Goal: Find specific page/section: Find specific page/section

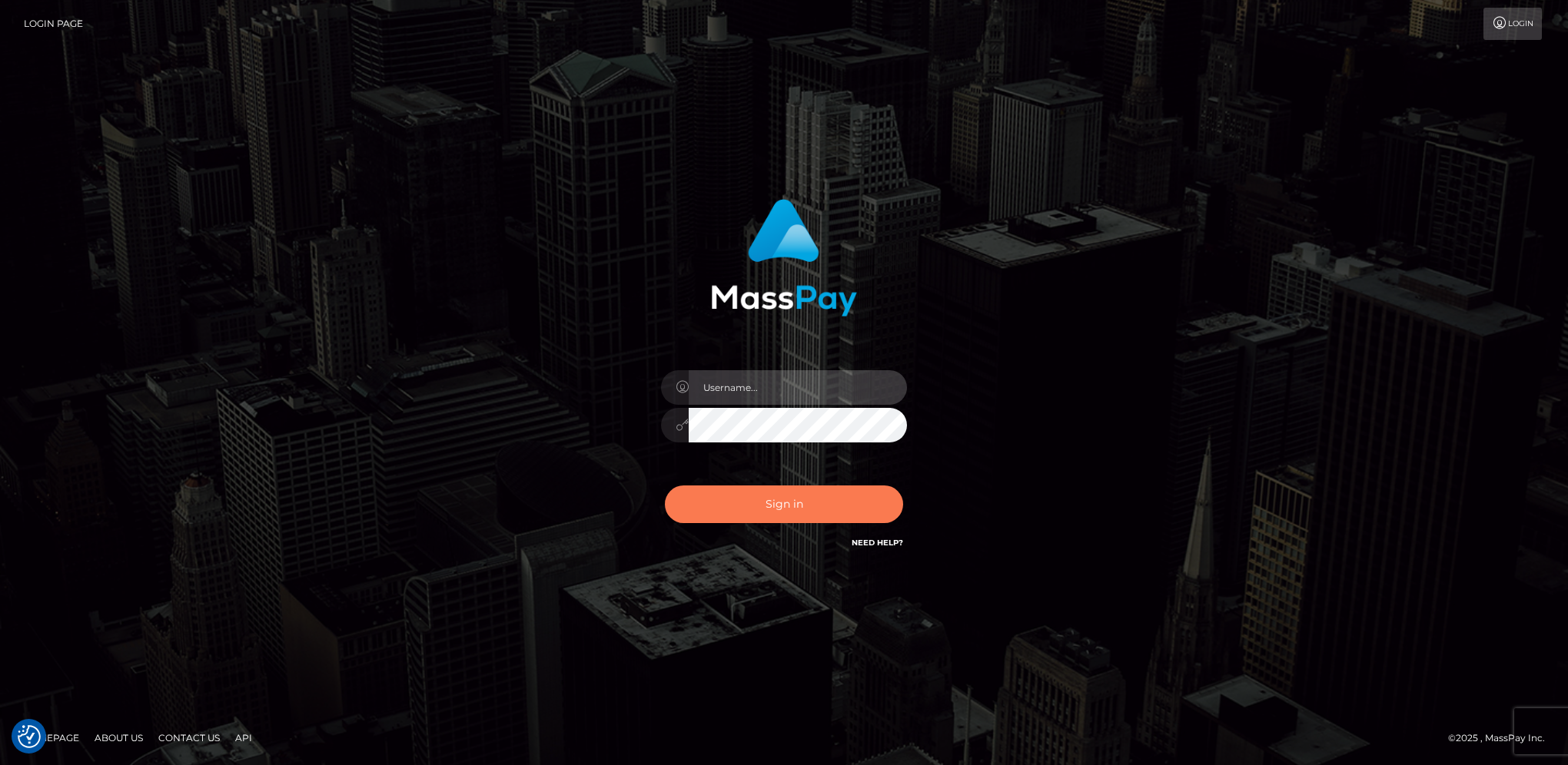
type input "hengland"
click at [806, 498] on button "Sign in" at bounding box center [784, 503] width 238 height 37
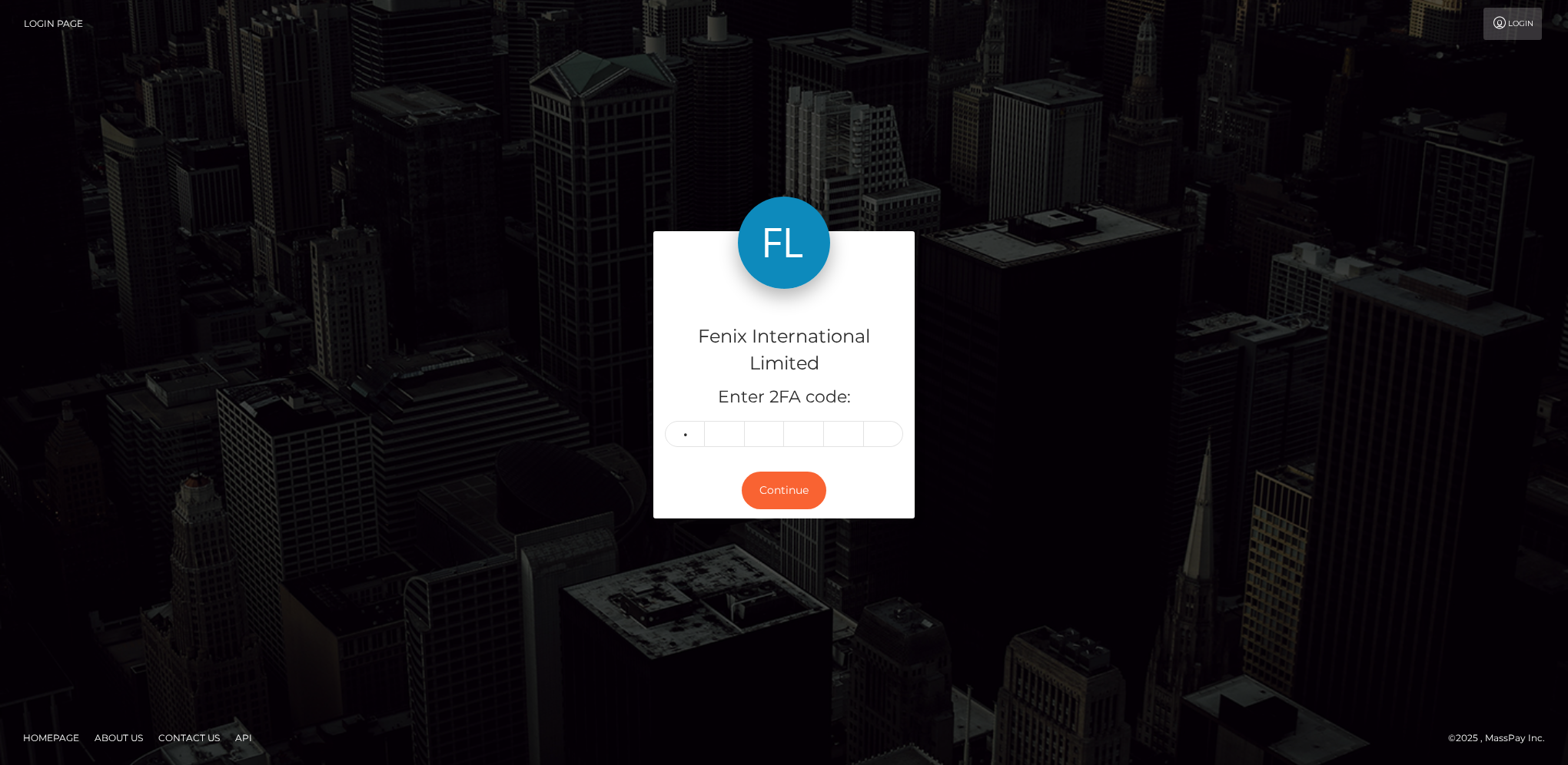
type input "1"
type input "3"
type input "6"
type input "3"
type input "1"
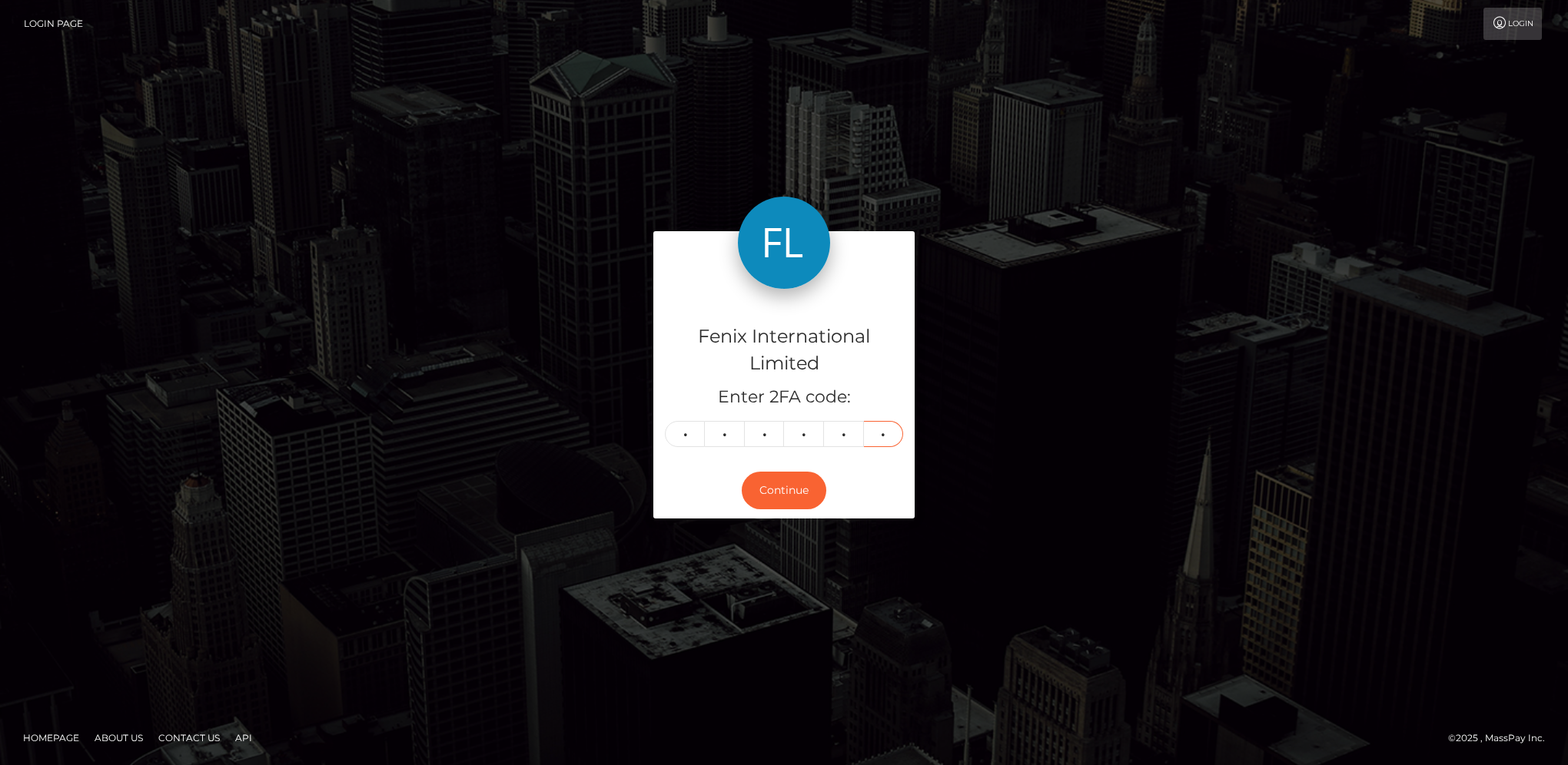
type input "8"
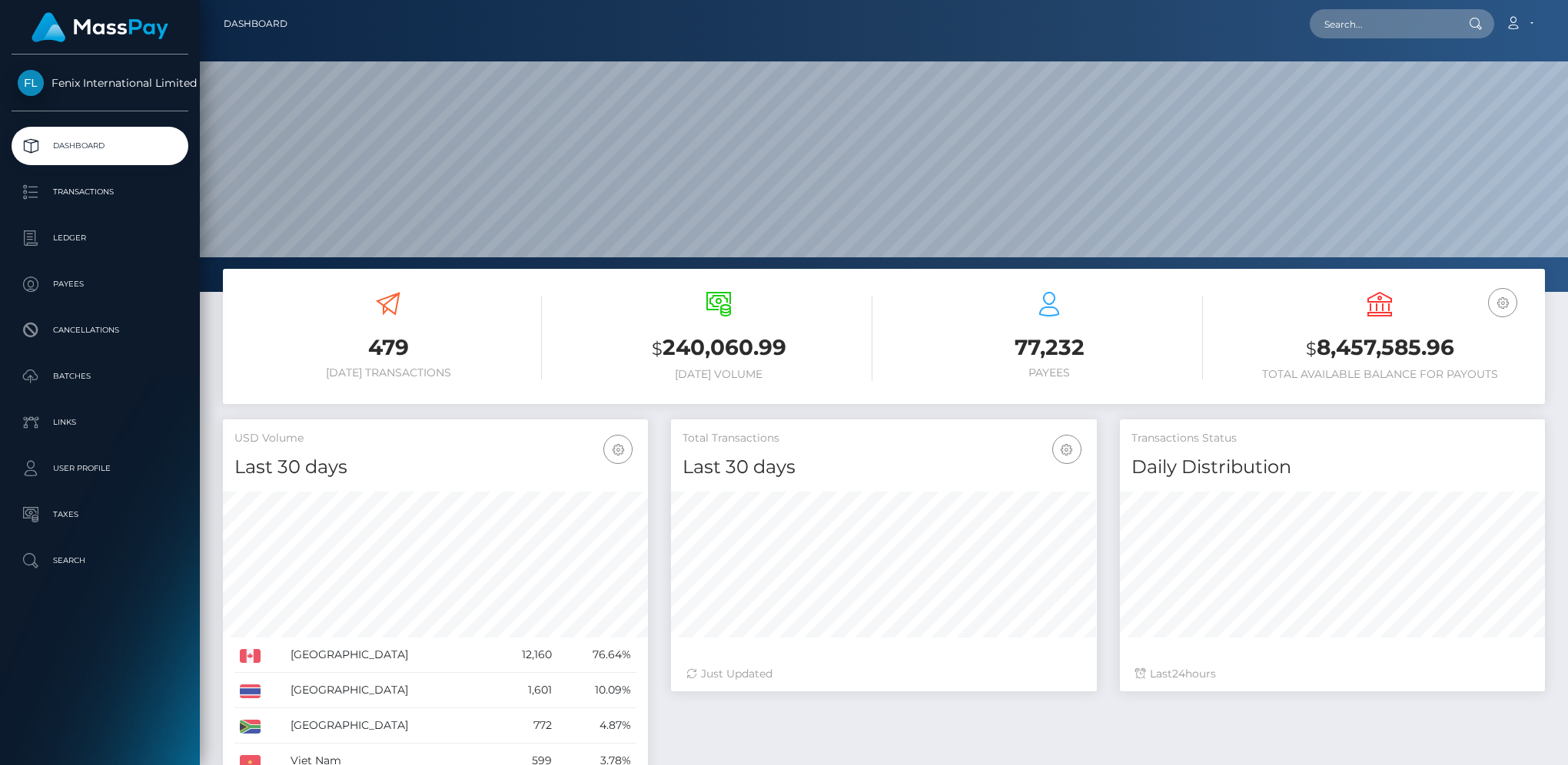
scroll to position [272, 424]
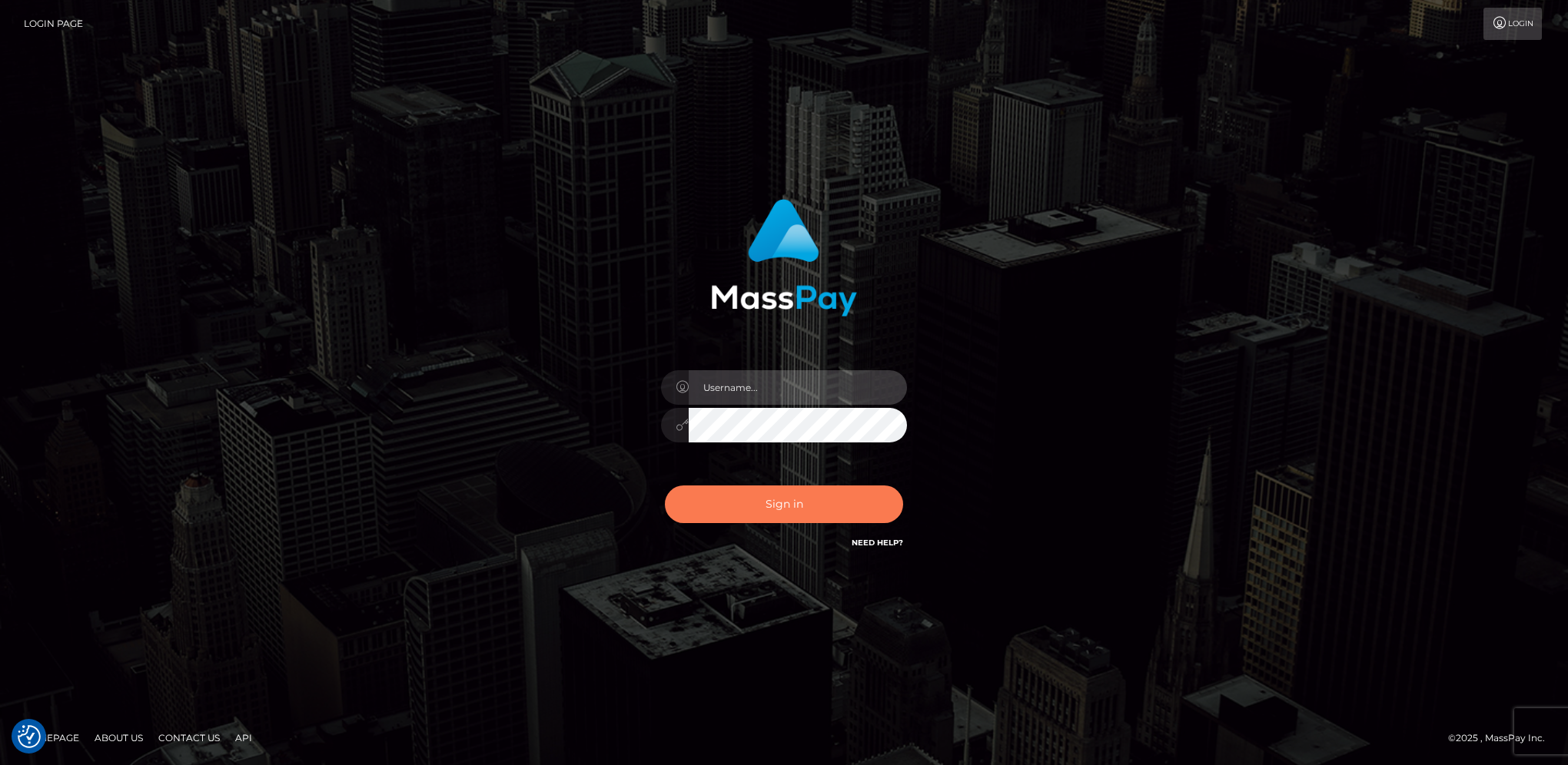
type input "hengland"
click at [792, 492] on button "Sign in" at bounding box center [784, 503] width 238 height 37
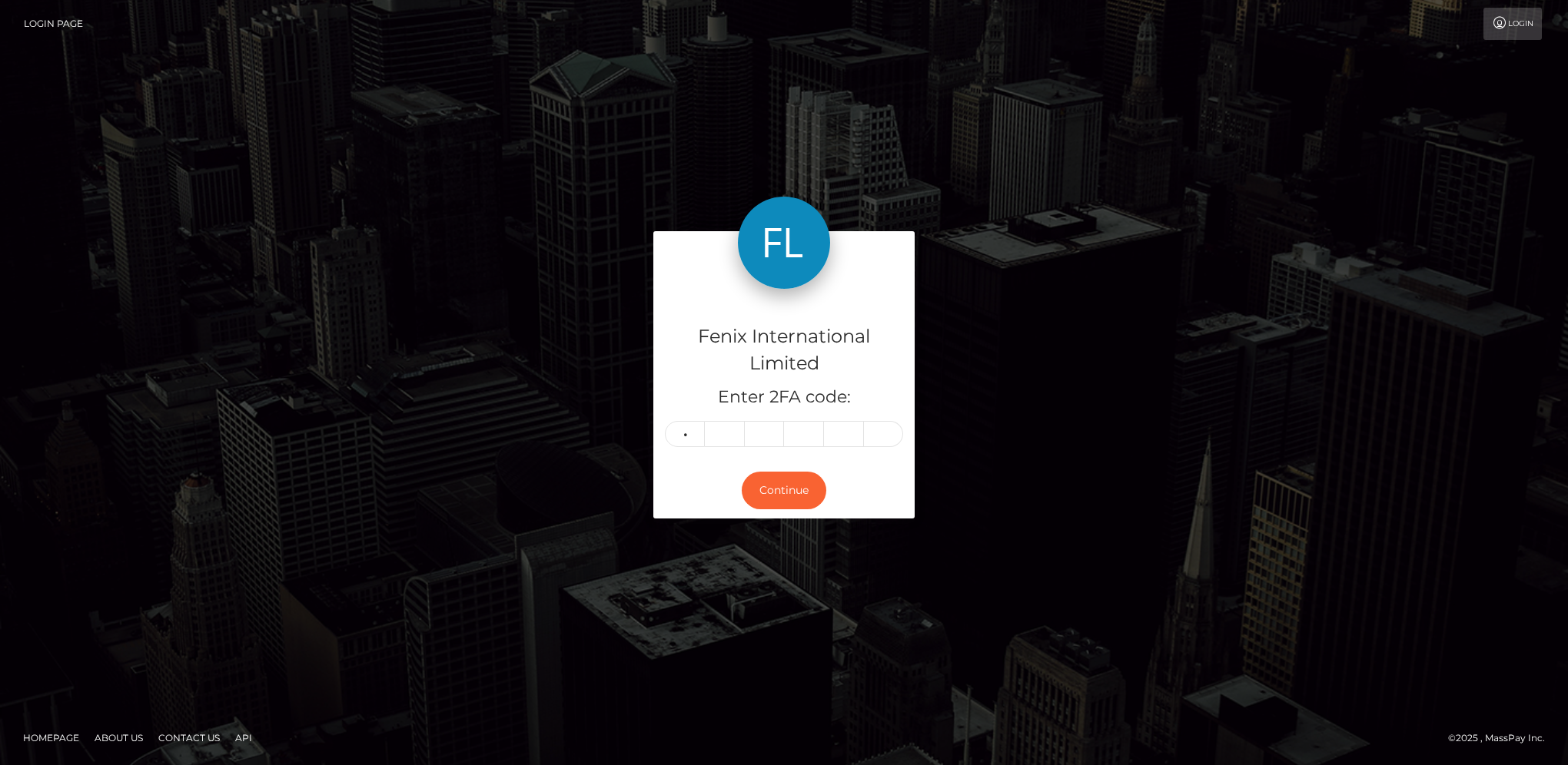
type input "7"
type input "0"
type input "1"
type input "2"
type input "3"
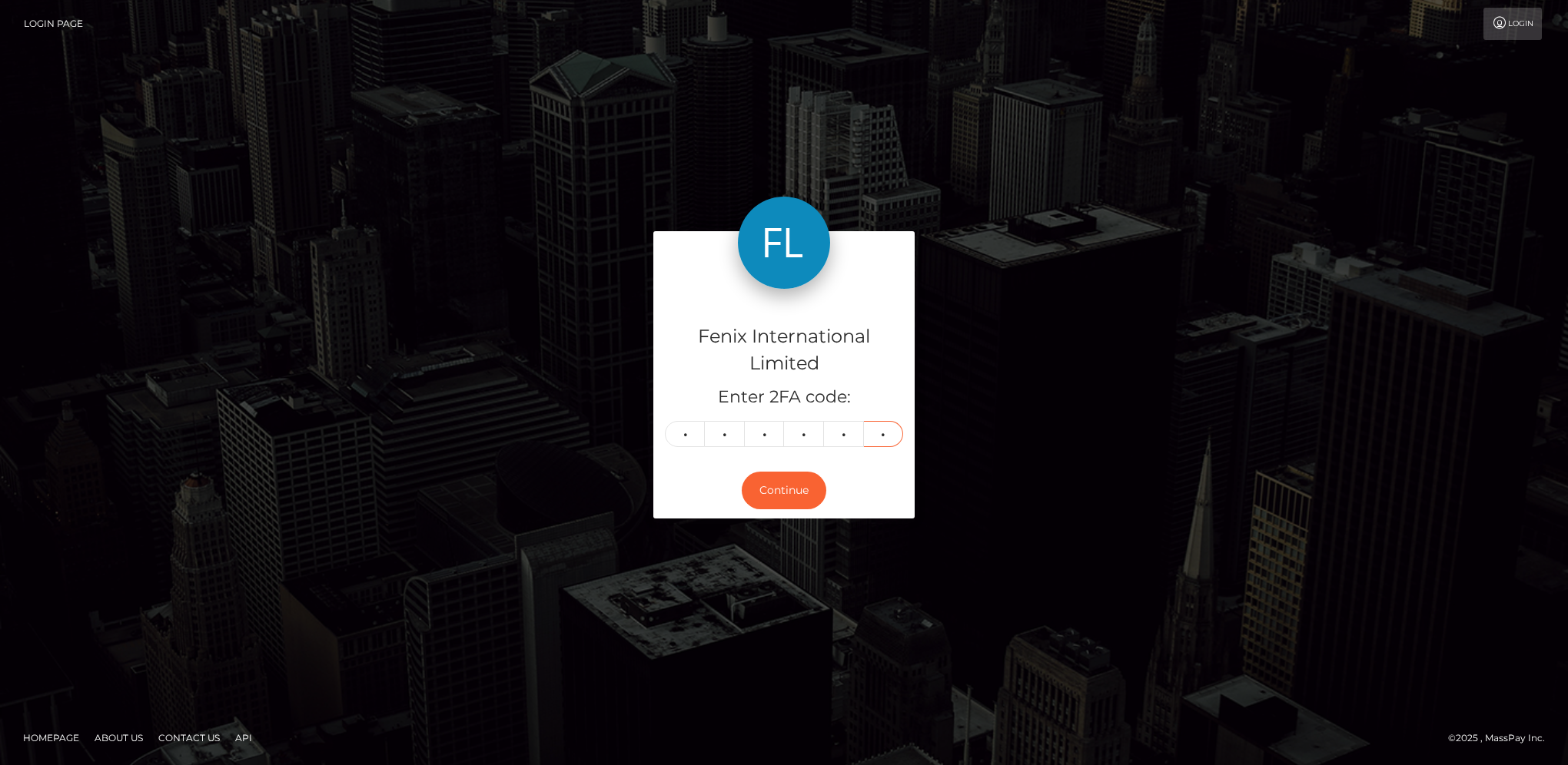
type input "7"
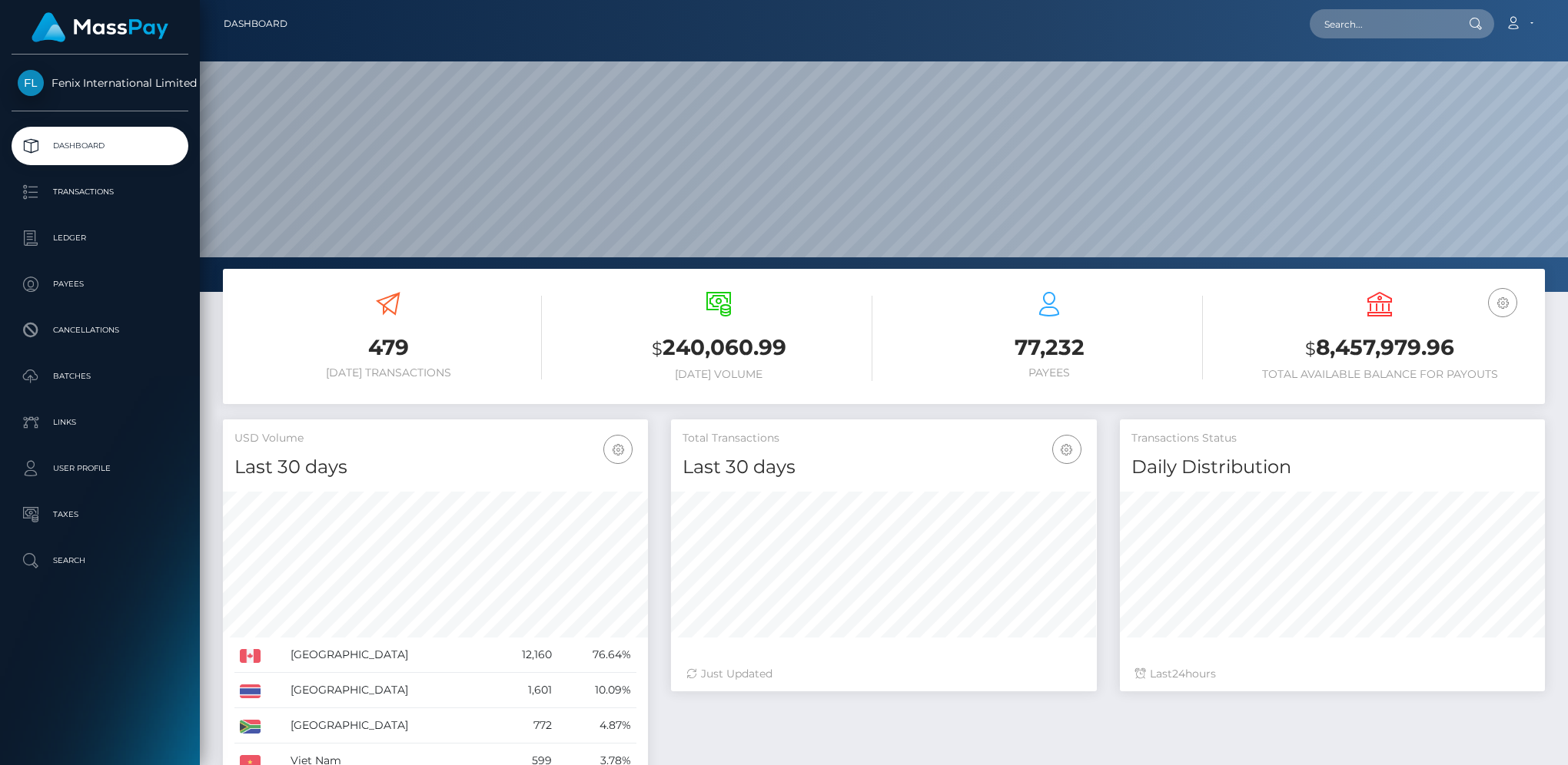
scroll to position [272, 424]
click at [1395, 31] on input "text" at bounding box center [1381, 24] width 145 height 29
paste input "27139782]"
type input "27139782"
click at [1359, 80] on link "Melissa Cacapit" at bounding box center [1370, 80] width 123 height 29
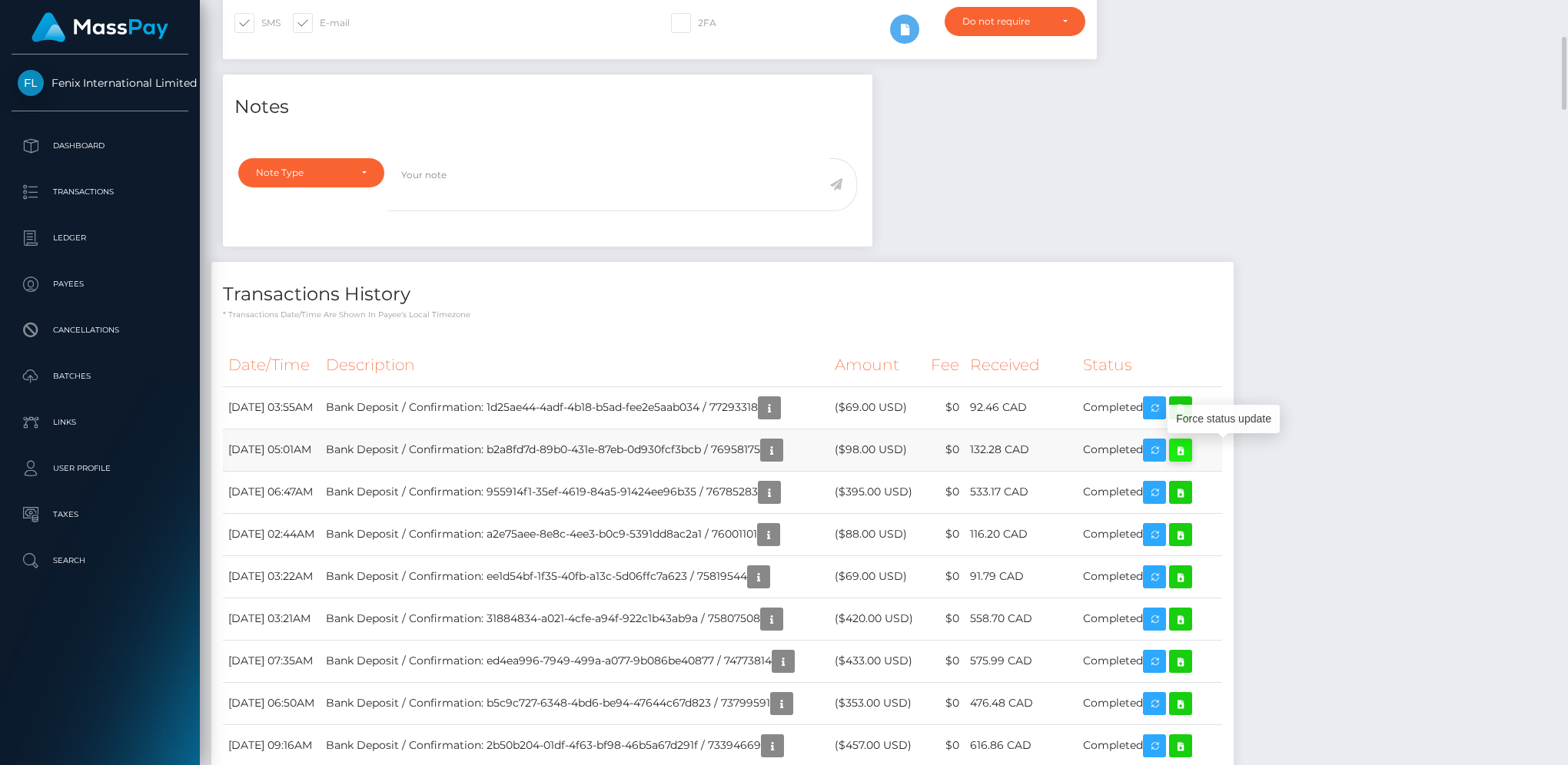
scroll to position [184, 424]
click at [1189, 451] on icon at bounding box center [1180, 451] width 18 height 19
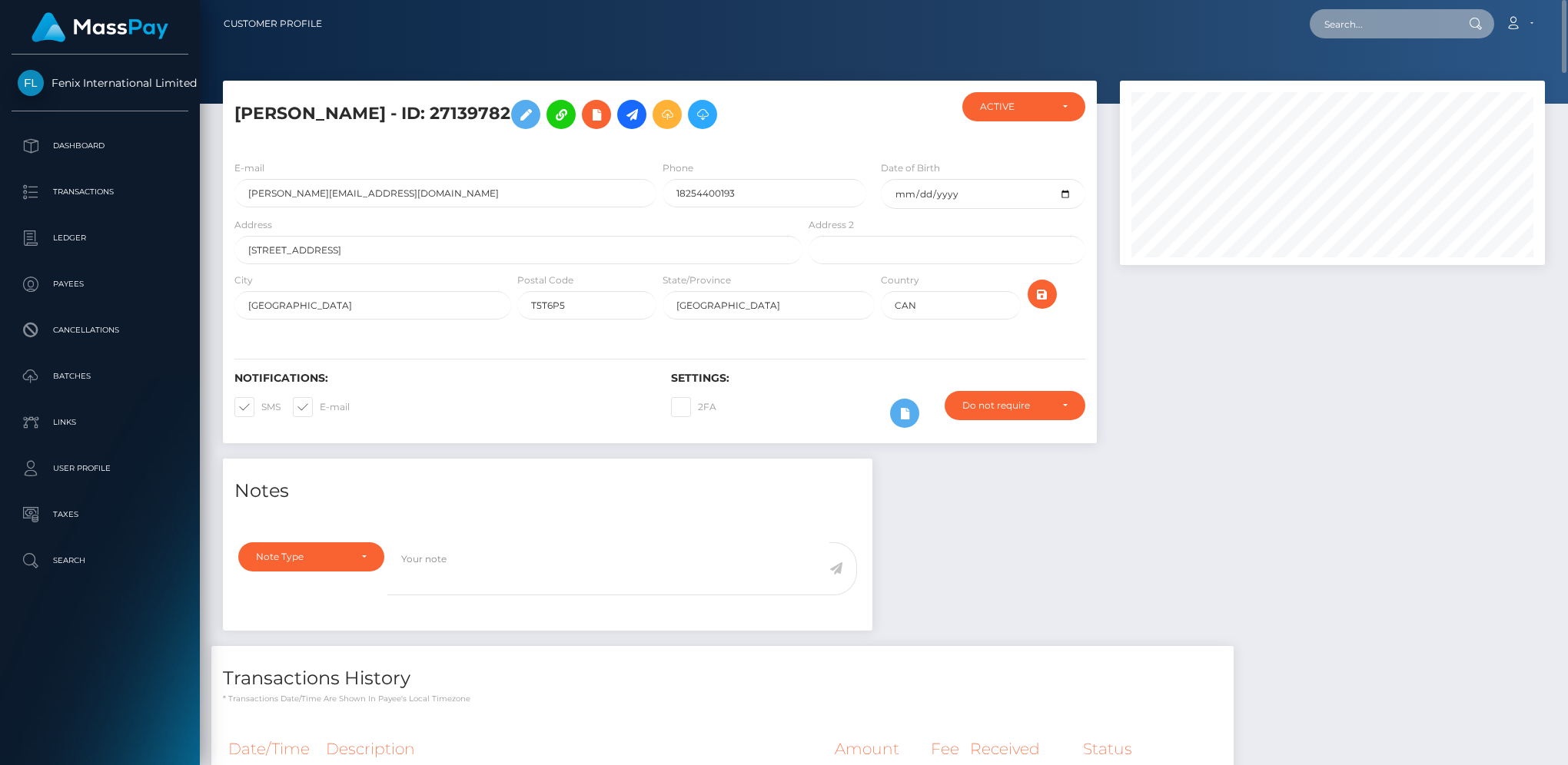
click at [1355, 29] on input "text" at bounding box center [1381, 24] width 145 height 29
paste input "5565285]"
type input "5565285"
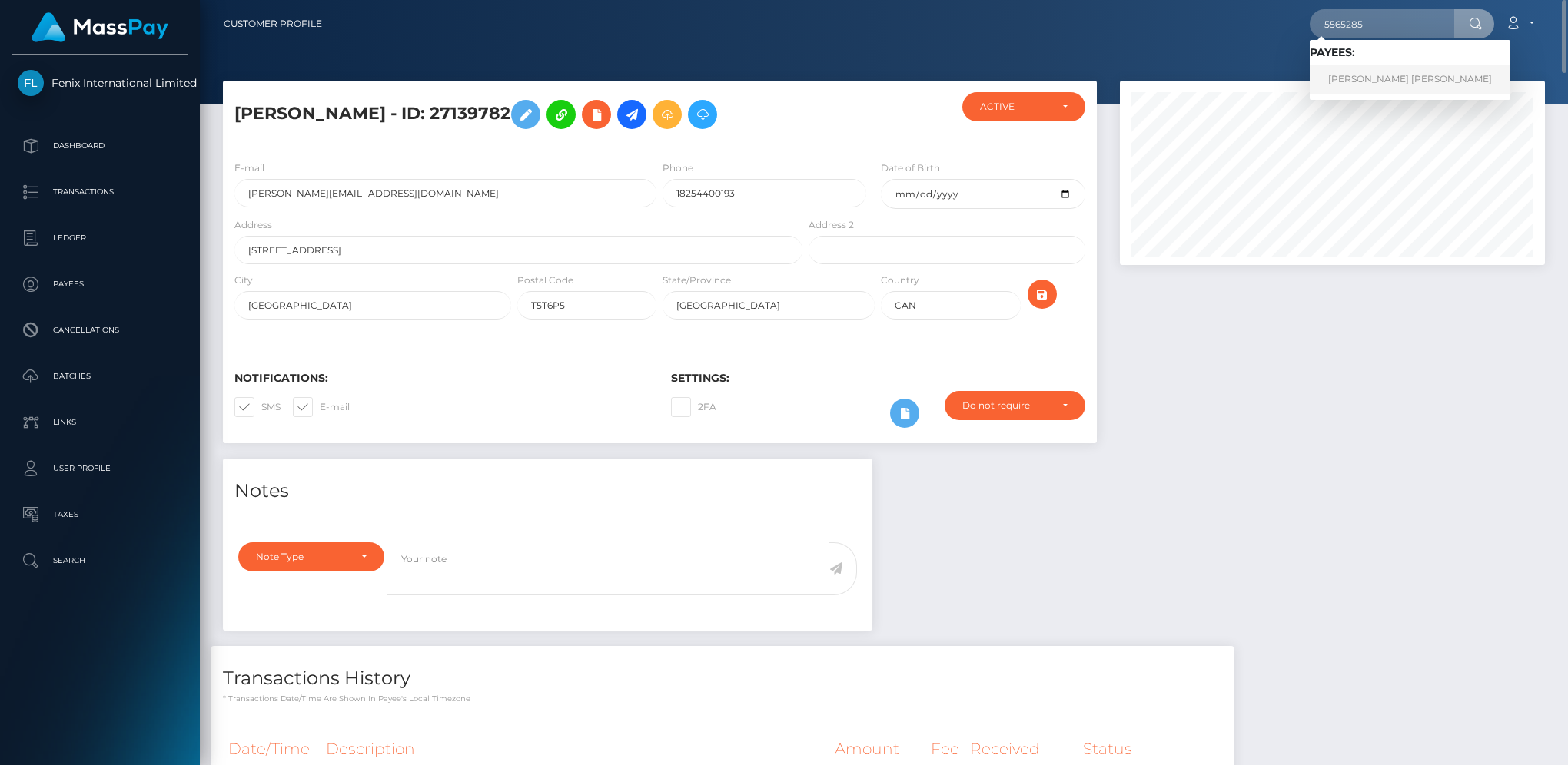
click at [1362, 76] on link "Emma lynn Cassidy" at bounding box center [1409, 80] width 200 height 29
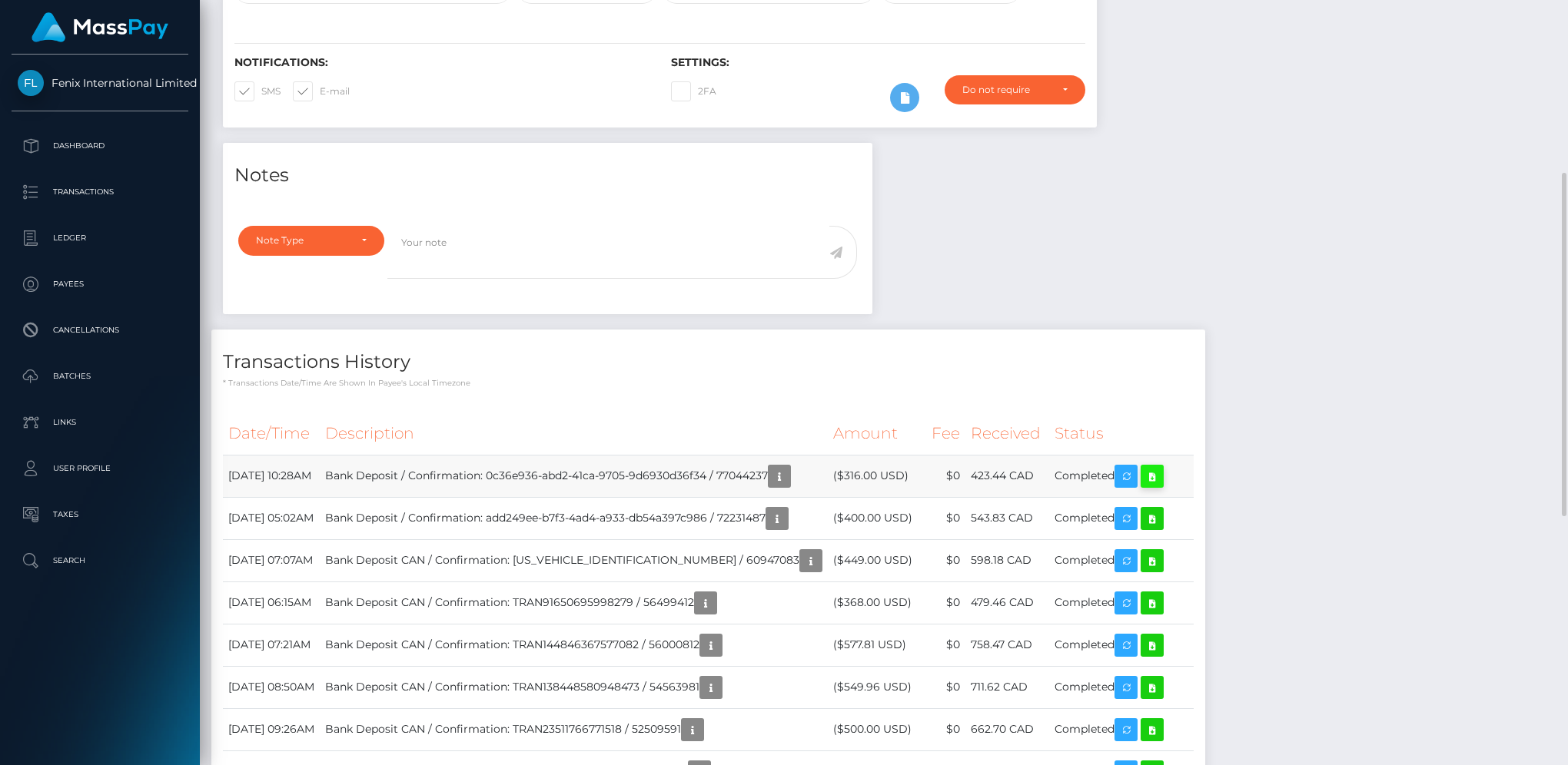
scroll to position [184, 424]
click at [1161, 467] on icon at bounding box center [1151, 476] width 18 height 19
